Goal: Information Seeking & Learning: Learn about a topic

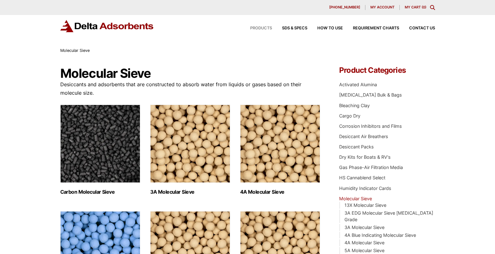
click at [258, 27] on span "Products" at bounding box center [261, 28] width 22 height 4
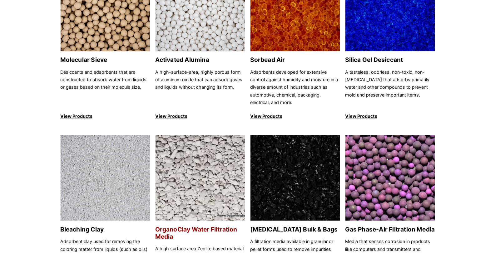
scroll to position [94, 0]
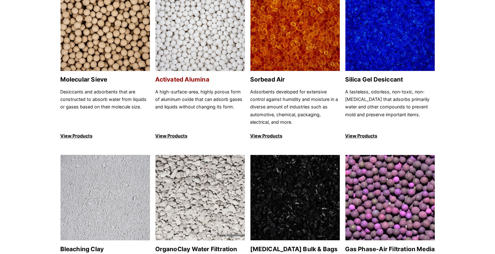
click at [188, 76] on h2 "Activated Alumina" at bounding box center [200, 79] width 90 height 7
